Goal: Task Accomplishment & Management: Use online tool/utility

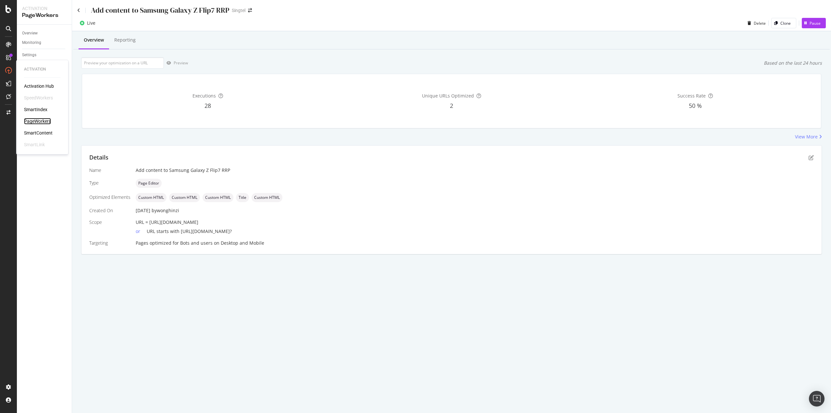
click at [45, 120] on div "PageWorkers" at bounding box center [37, 121] width 27 height 6
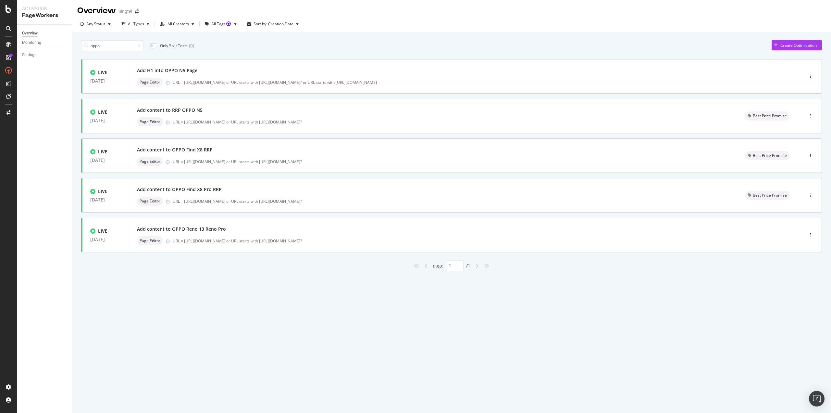
click at [137, 44] on div at bounding box center [138, 46] width 6 height 5
click at [139, 46] on icon at bounding box center [139, 46] width 4 height 5
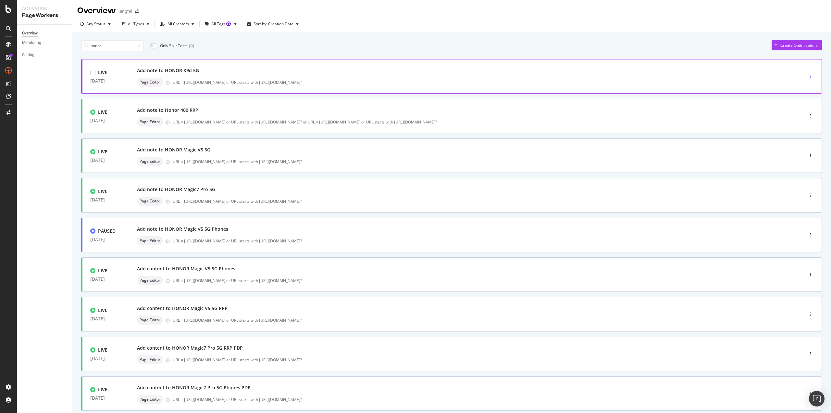
click at [808, 75] on div "button" at bounding box center [811, 76] width 6 height 4
click at [802, 87] on div "Edit" at bounding box center [795, 88] width 30 height 8
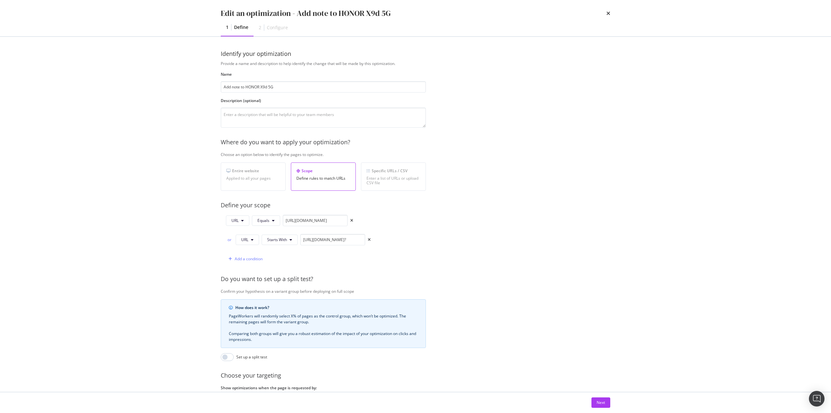
click at [603, 13] on div "Edit an optimization - Add note to HONOR X9d 5G" at bounding box center [416, 13] width 390 height 11
click at [608, 13] on icon "times" at bounding box center [608, 13] width 4 height 5
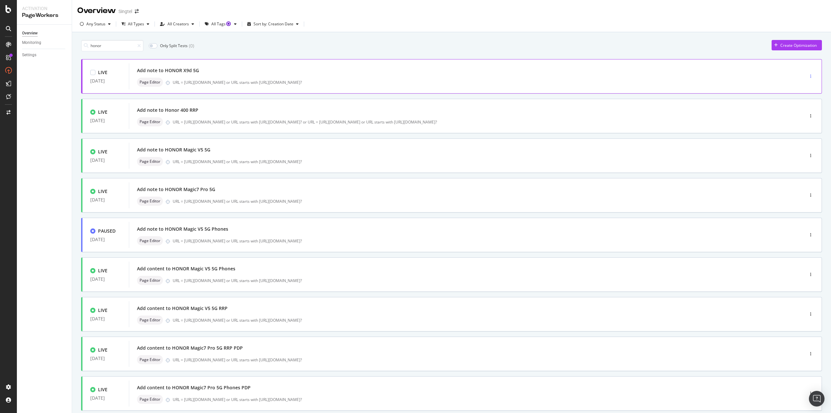
click at [810, 76] on icon "button" at bounding box center [810, 76] width 1 height 4
click at [798, 85] on div "Edit" at bounding box center [795, 88] width 30 height 8
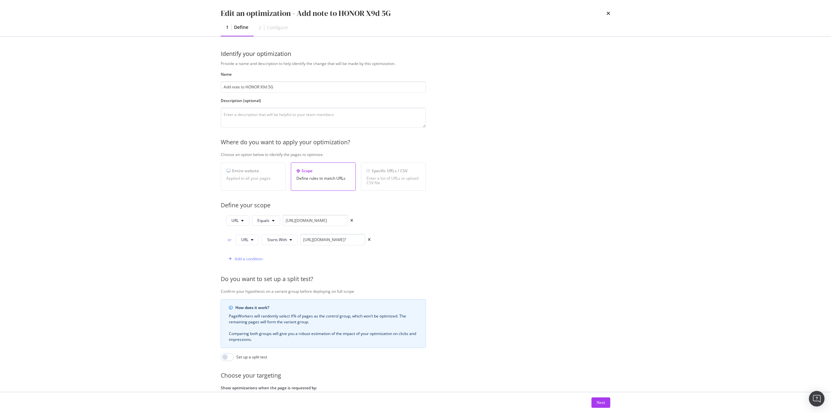
scroll to position [56, 0]
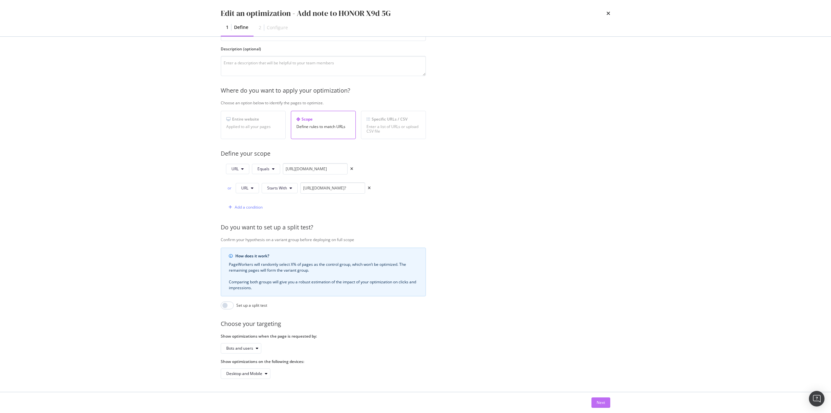
click at [596, 399] on button "Next" at bounding box center [600, 402] width 19 height 10
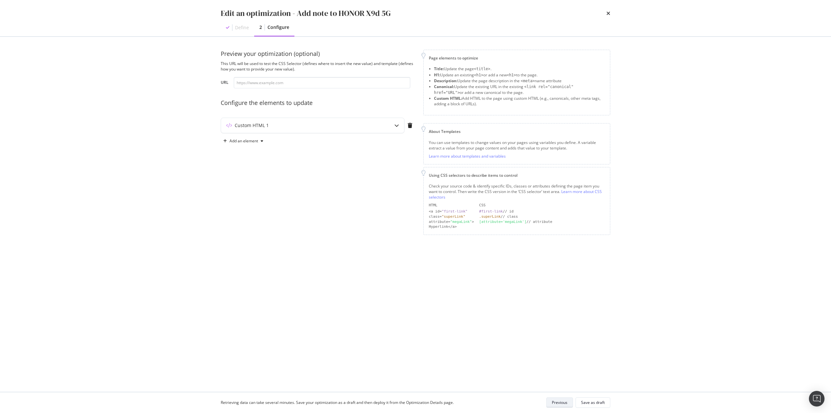
scroll to position [0, 0]
click at [372, 128] on div "Custom HTML 1" at bounding box center [299, 125] width 157 height 6
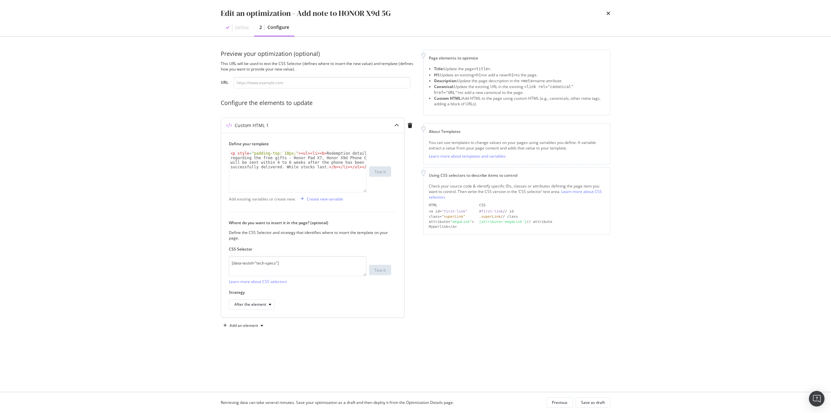
type textarea "<p style="padding-top: 10px;"><ul><li><b>Redemption details regarding the free …"
click at [305, 160] on div "< p style = "padding-top: 10px;" > < ul > < li > < b > Redemption details regar…" at bounding box center [297, 189] width 137 height 77
click at [607, 12] on icon "times" at bounding box center [608, 13] width 4 height 5
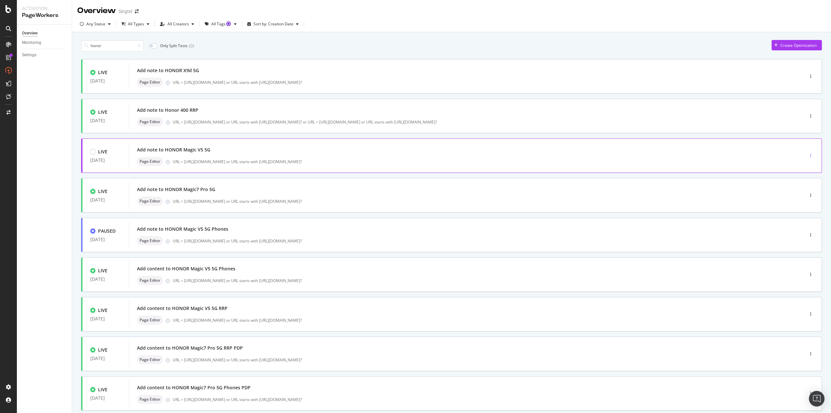
click at [810, 155] on icon "button" at bounding box center [810, 156] width 1 height 4
click at [797, 164] on div "Edit" at bounding box center [795, 168] width 30 height 8
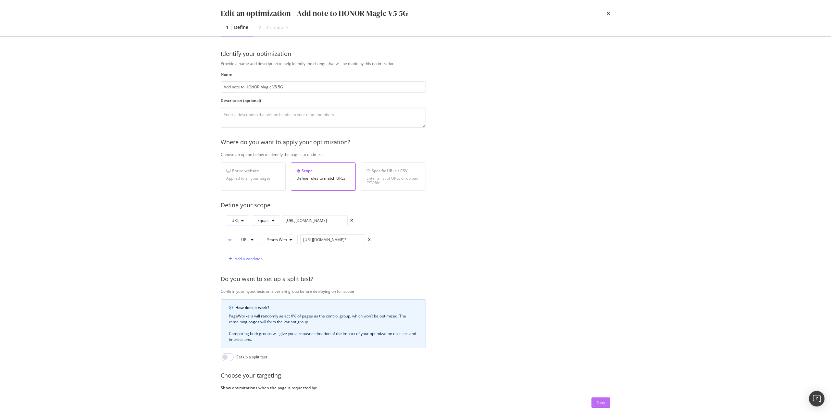
click at [603, 405] on div "Next" at bounding box center [601, 402] width 8 height 10
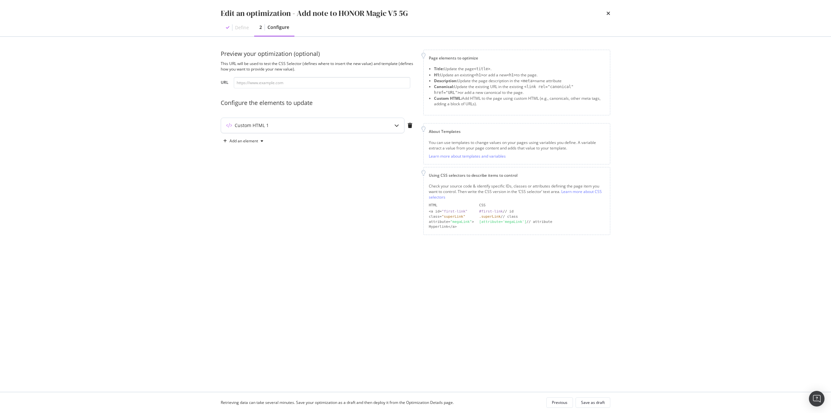
click at [369, 122] on div "Custom HTML 1" at bounding box center [299, 125] width 157 height 6
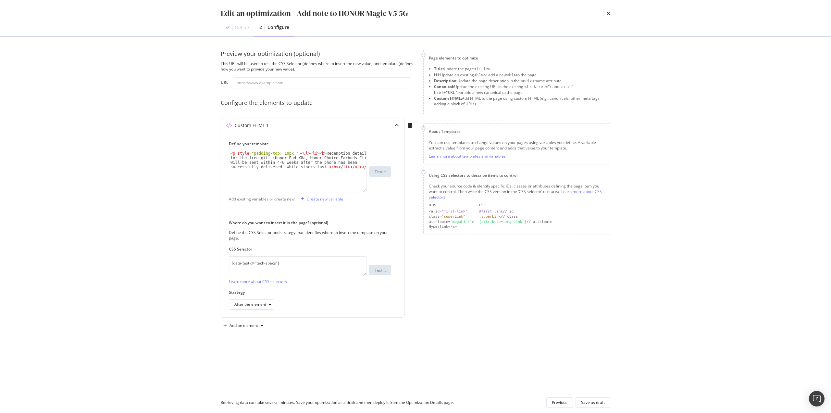
click at [299, 158] on div "< p style = "padding-top: 10px;" > < ul > < li > < b > Redemption details for t…" at bounding box center [297, 189] width 137 height 77
click at [301, 159] on div "< p style = "padding-top: 10px;" > < ul > < li > < b > Redemption details for t…" at bounding box center [297, 189] width 137 height 77
type textarea "<p style="padding-top: 10px;"><ul><li><b>Redemption details for the free gift (…"
click at [325, 153] on div "< p style = "padding-top: 10px;" > < ul > < li > < b > Redemption details for t…" at bounding box center [297, 189] width 137 height 77
click at [321, 157] on div "< p style = "padding-top: 10px;" > < ul > < li > < b > Redemption details for t…" at bounding box center [297, 189] width 137 height 77
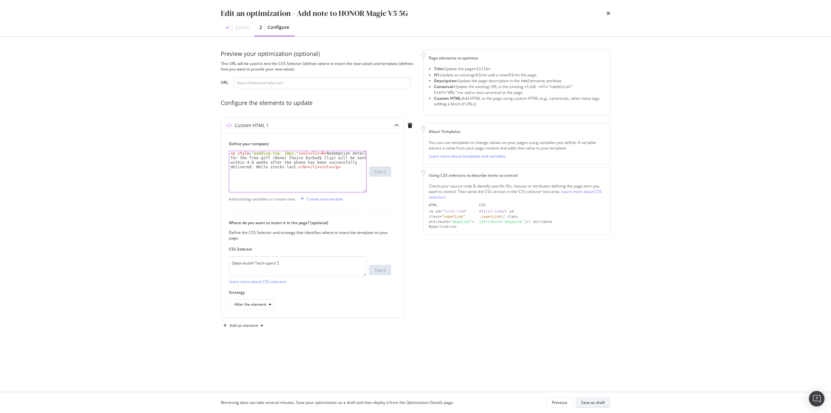
click at [608, 403] on button "Save as draft" at bounding box center [593, 402] width 35 height 10
